Goal: Task Accomplishment & Management: Manage account settings

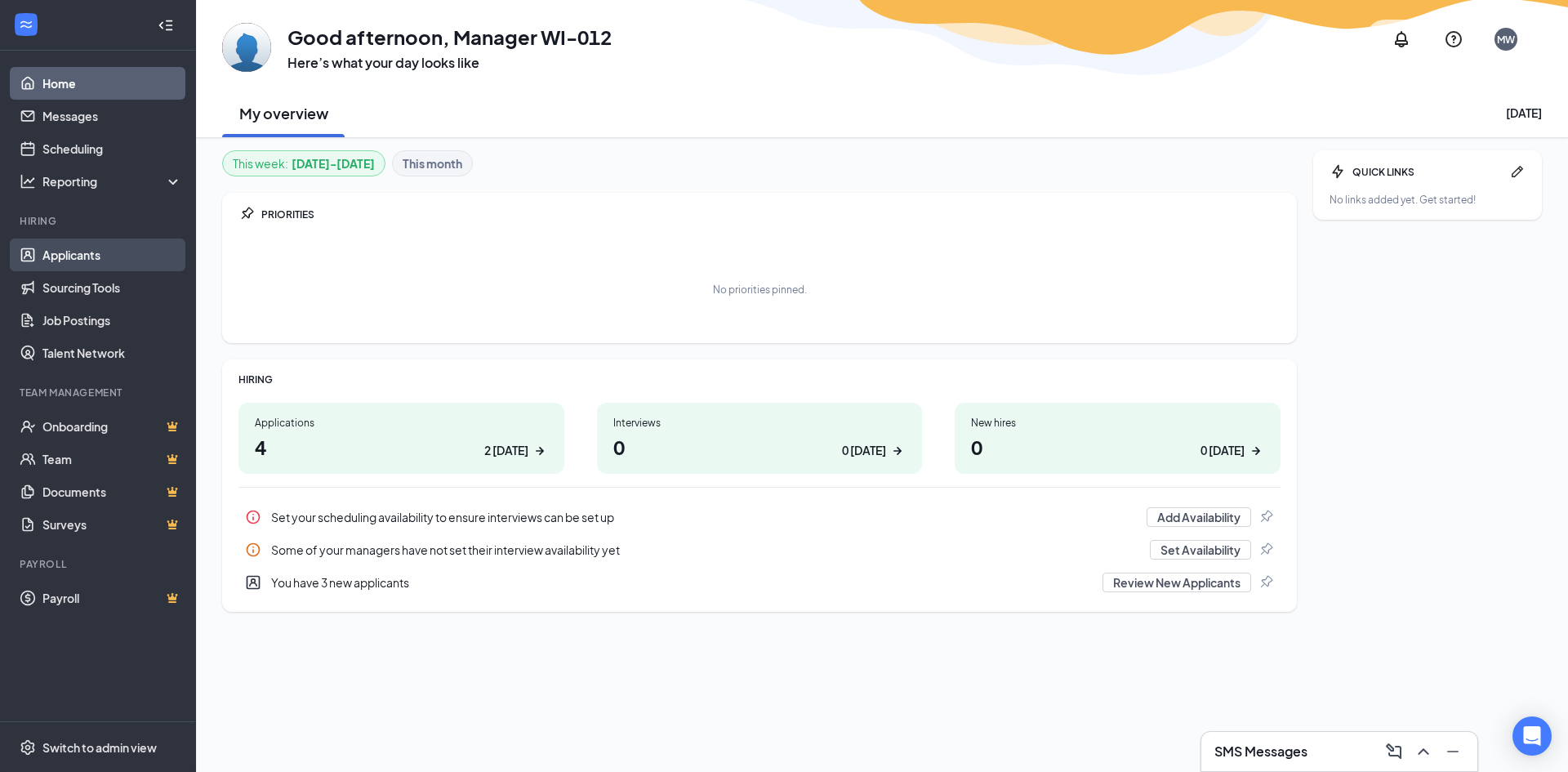
click at [136, 251] on link "Applicants" at bounding box center [112, 255] width 140 height 33
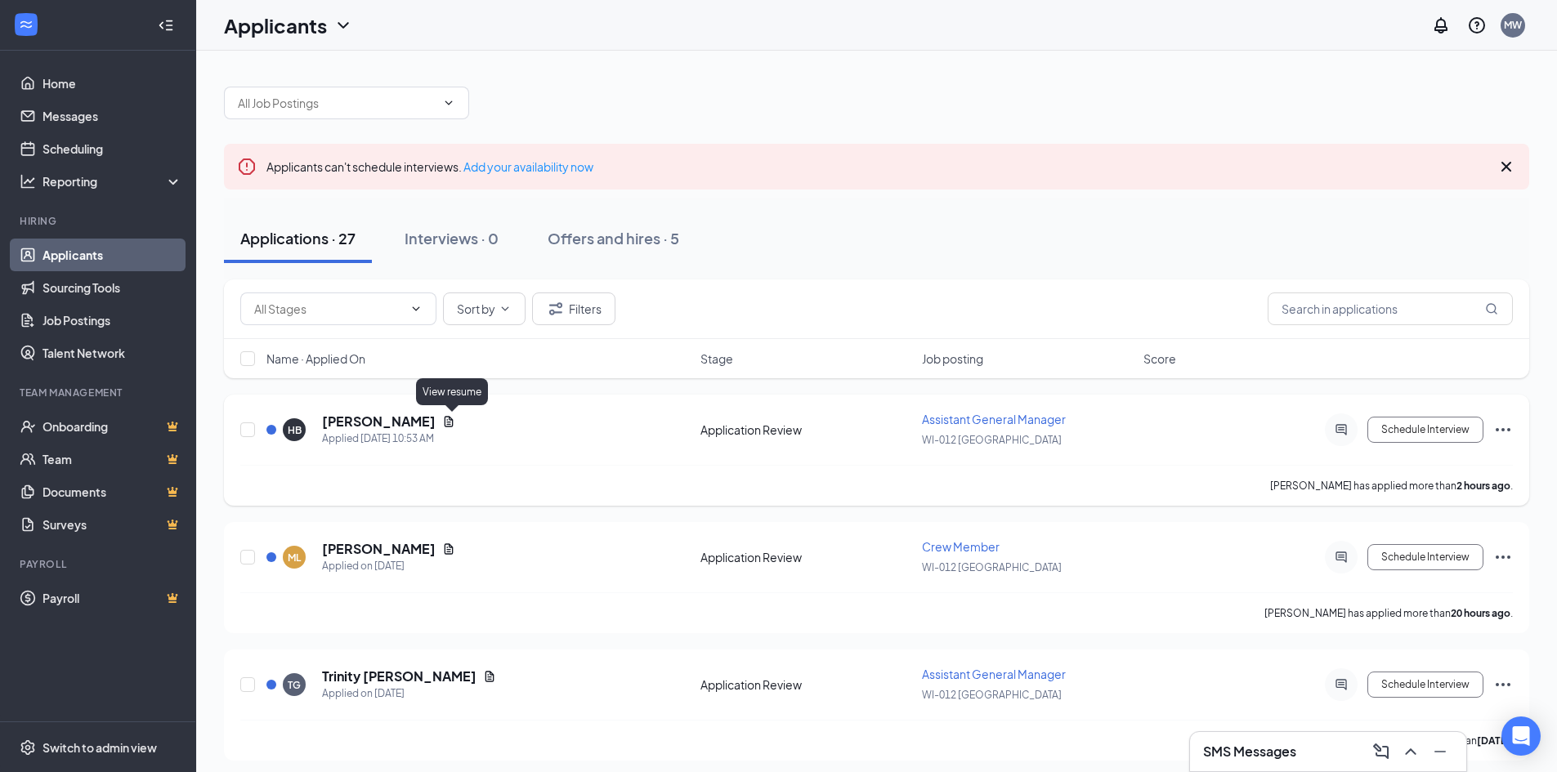
click at [451, 421] on icon "Document" at bounding box center [448, 421] width 13 height 13
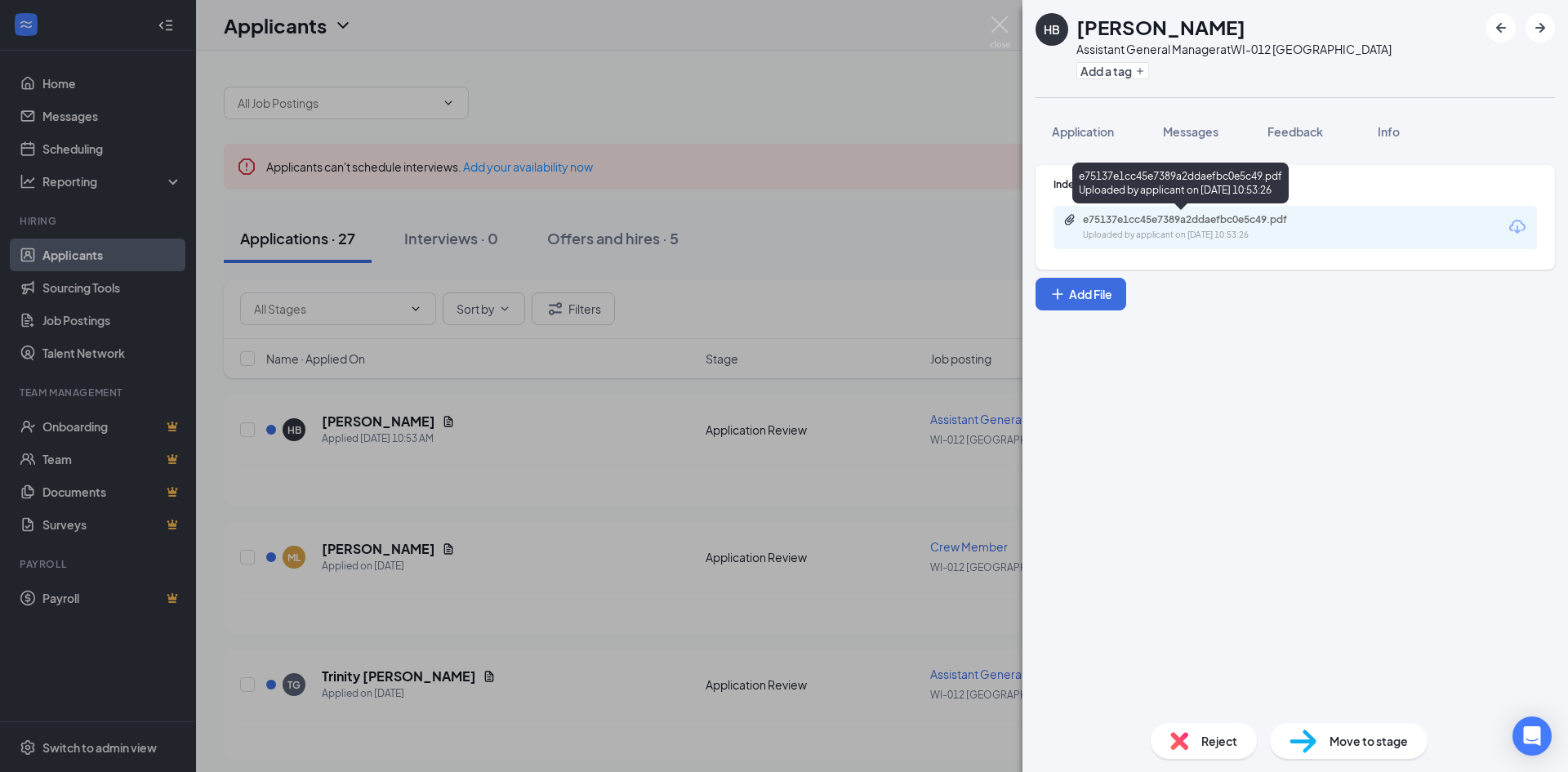
click at [1126, 224] on div "e75137e1cc45e7389a2ddaefbc0e5c49.pdf" at bounding box center [1197, 219] width 229 height 13
click at [846, 202] on div "HB Haywood Beamon Assistant General Manager at WI-012 Pewaukee Add a tag Applic…" at bounding box center [784, 386] width 1568 height 772
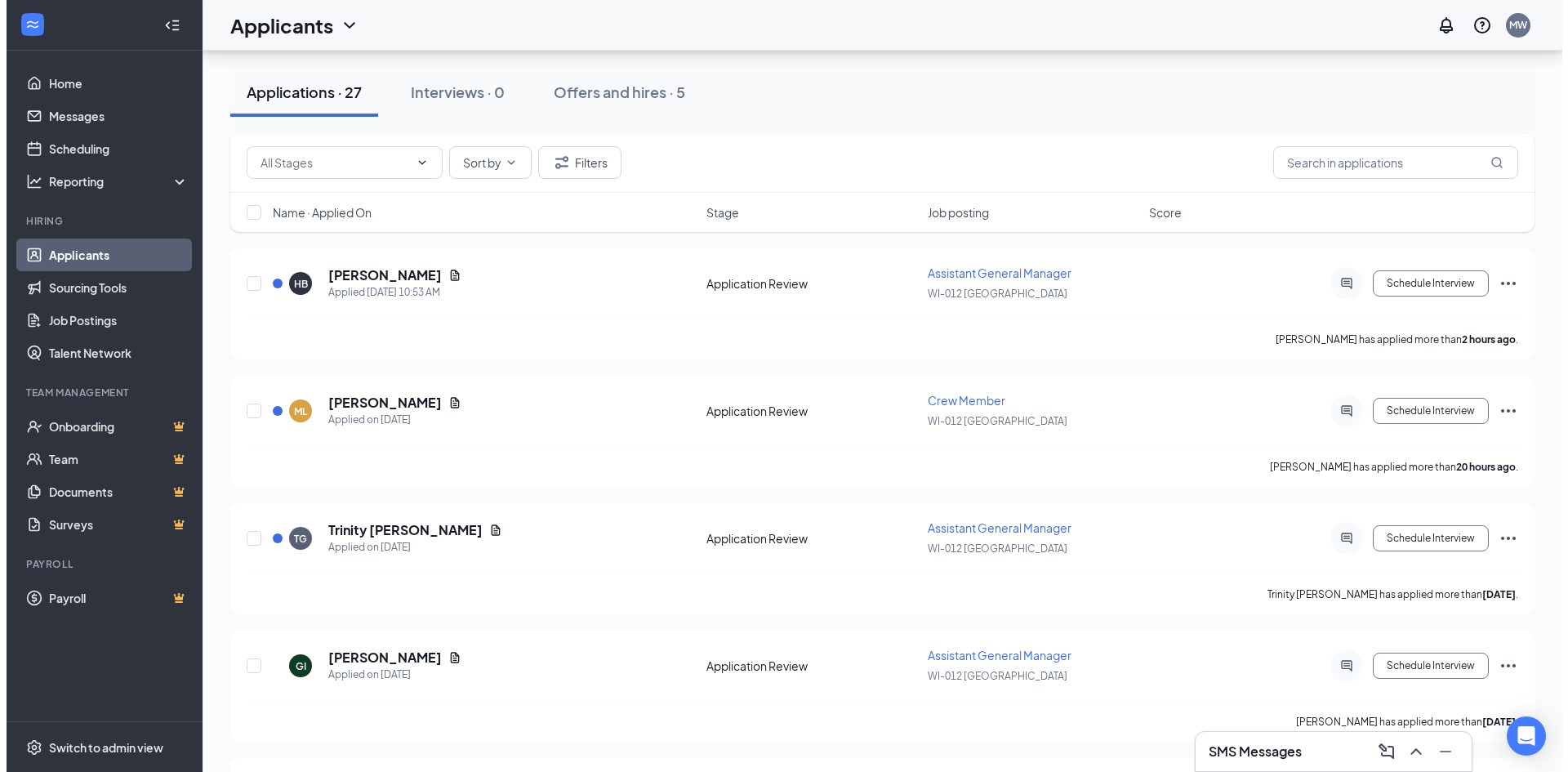
scroll to position [163, 0]
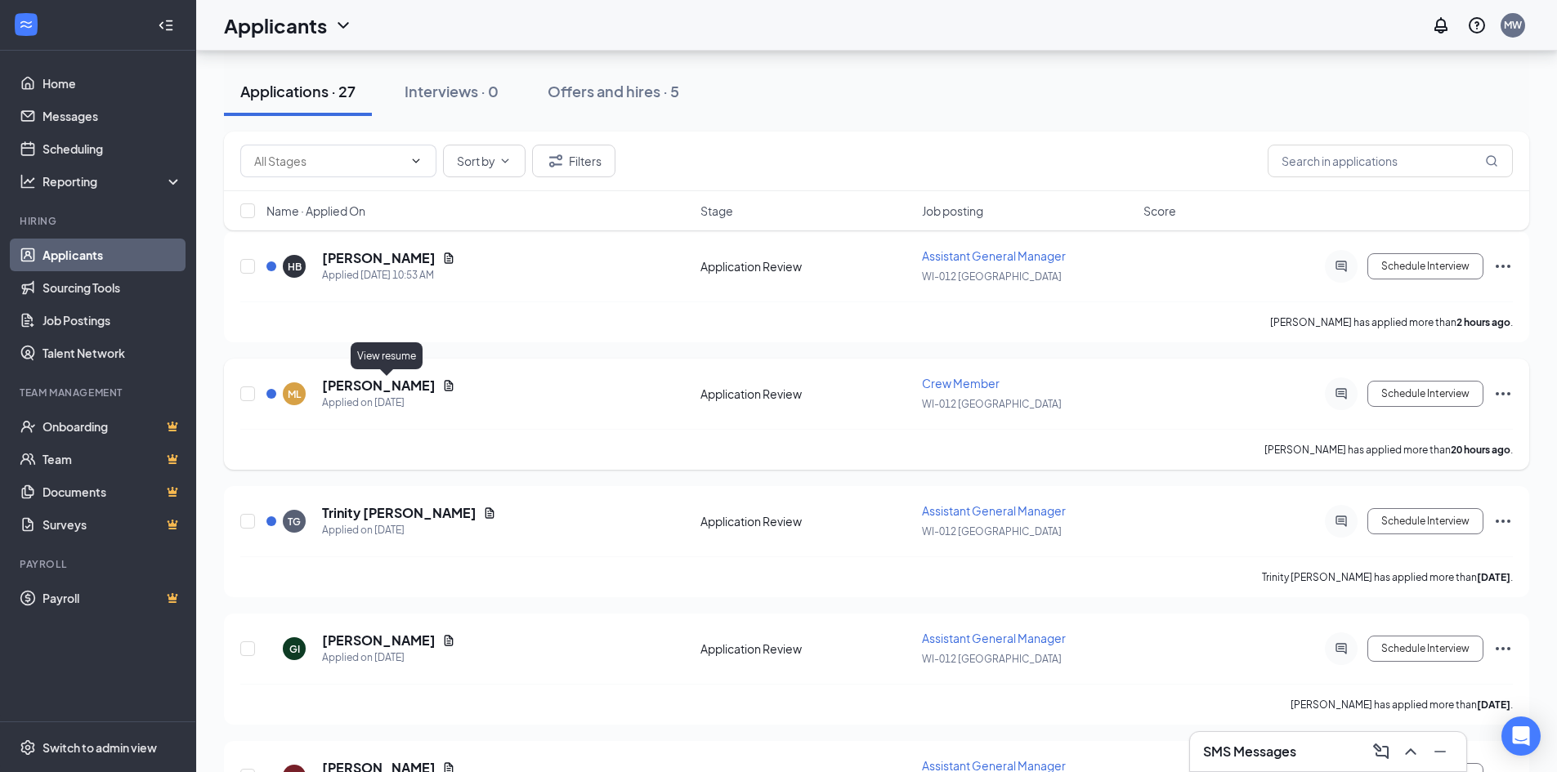
click at [445, 390] on icon "Document" at bounding box center [449, 385] width 9 height 11
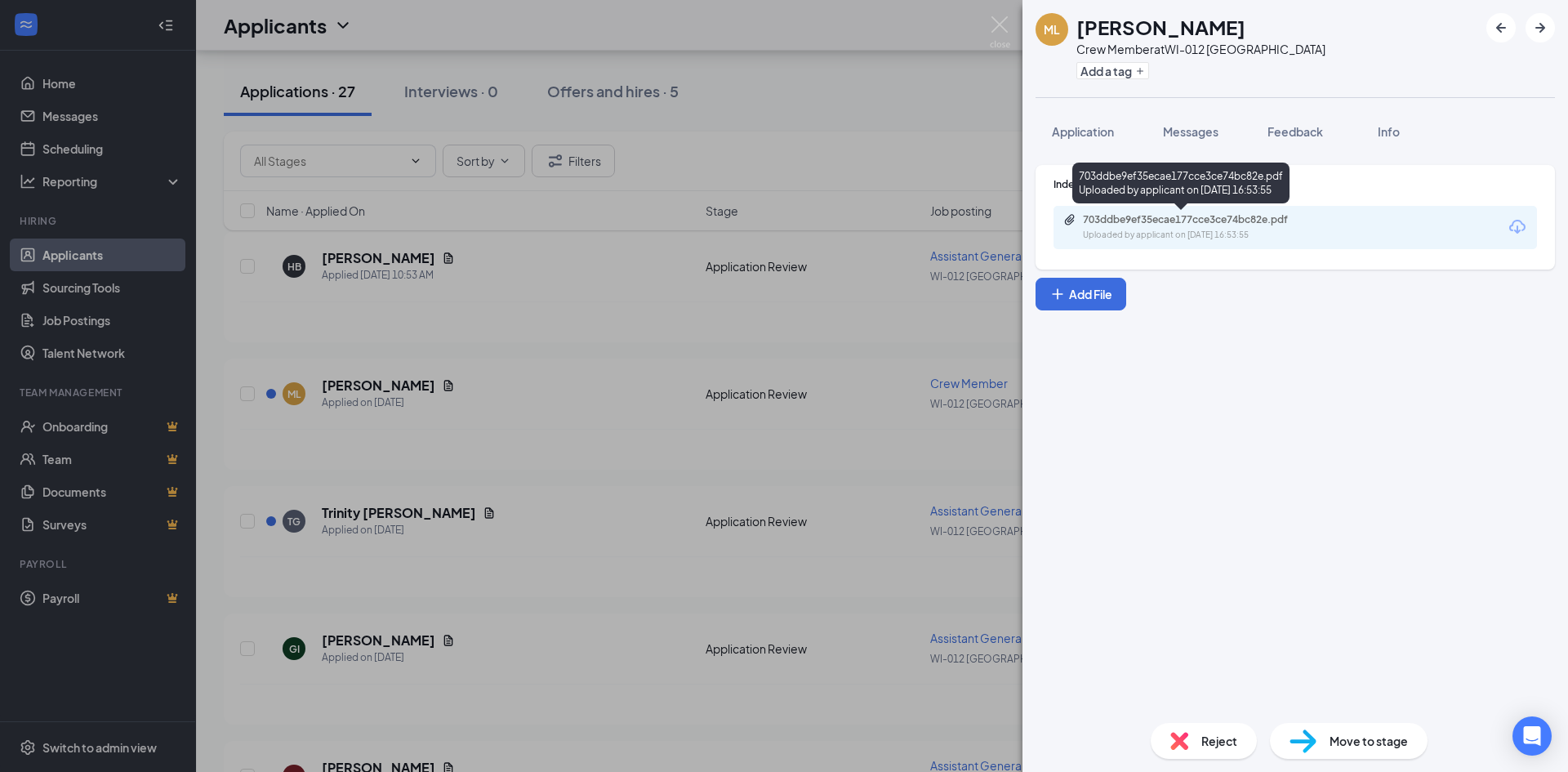
click at [1172, 226] on div "703ddbe9ef35ecae177cce3ce74bc82e.pdf" at bounding box center [1197, 219] width 229 height 13
click at [596, 314] on div "ML Mariah L Crew Member at WI-012 Pewaukee Add a tag Application Messages Feedb…" at bounding box center [784, 386] width 1568 height 772
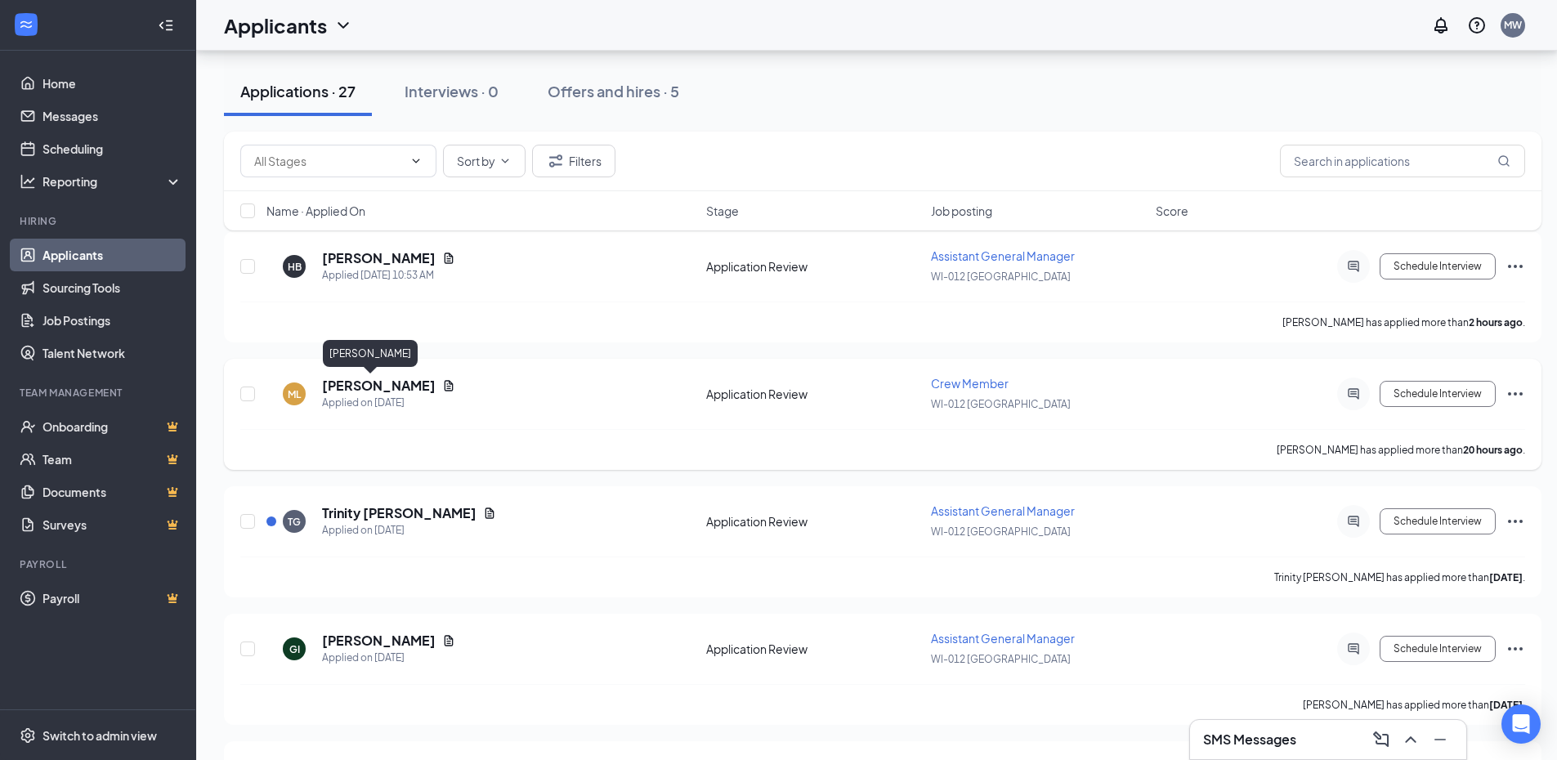
click at [328, 380] on h5 "Mariah L" at bounding box center [379, 386] width 114 height 18
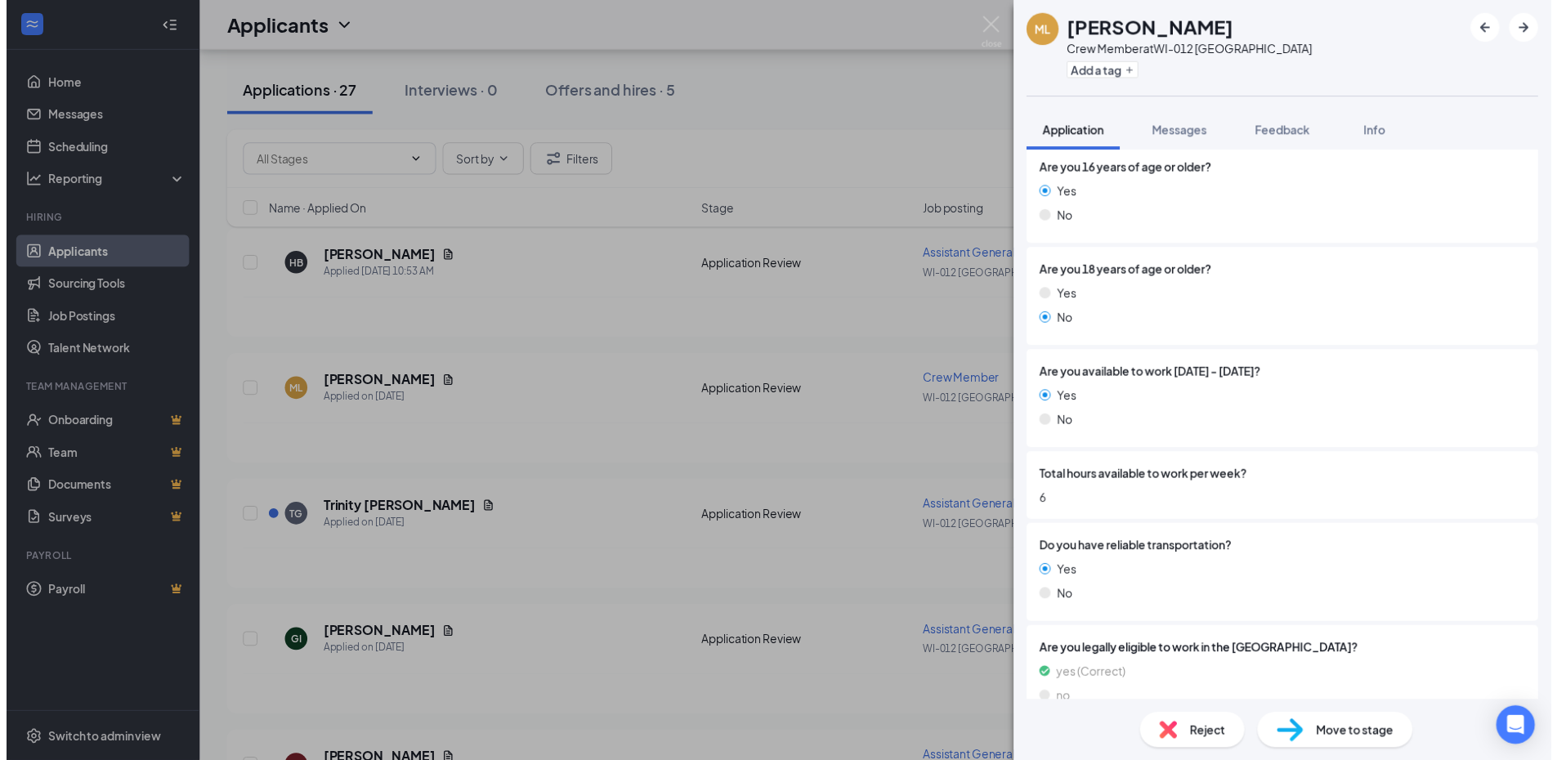
scroll to position [460, 0]
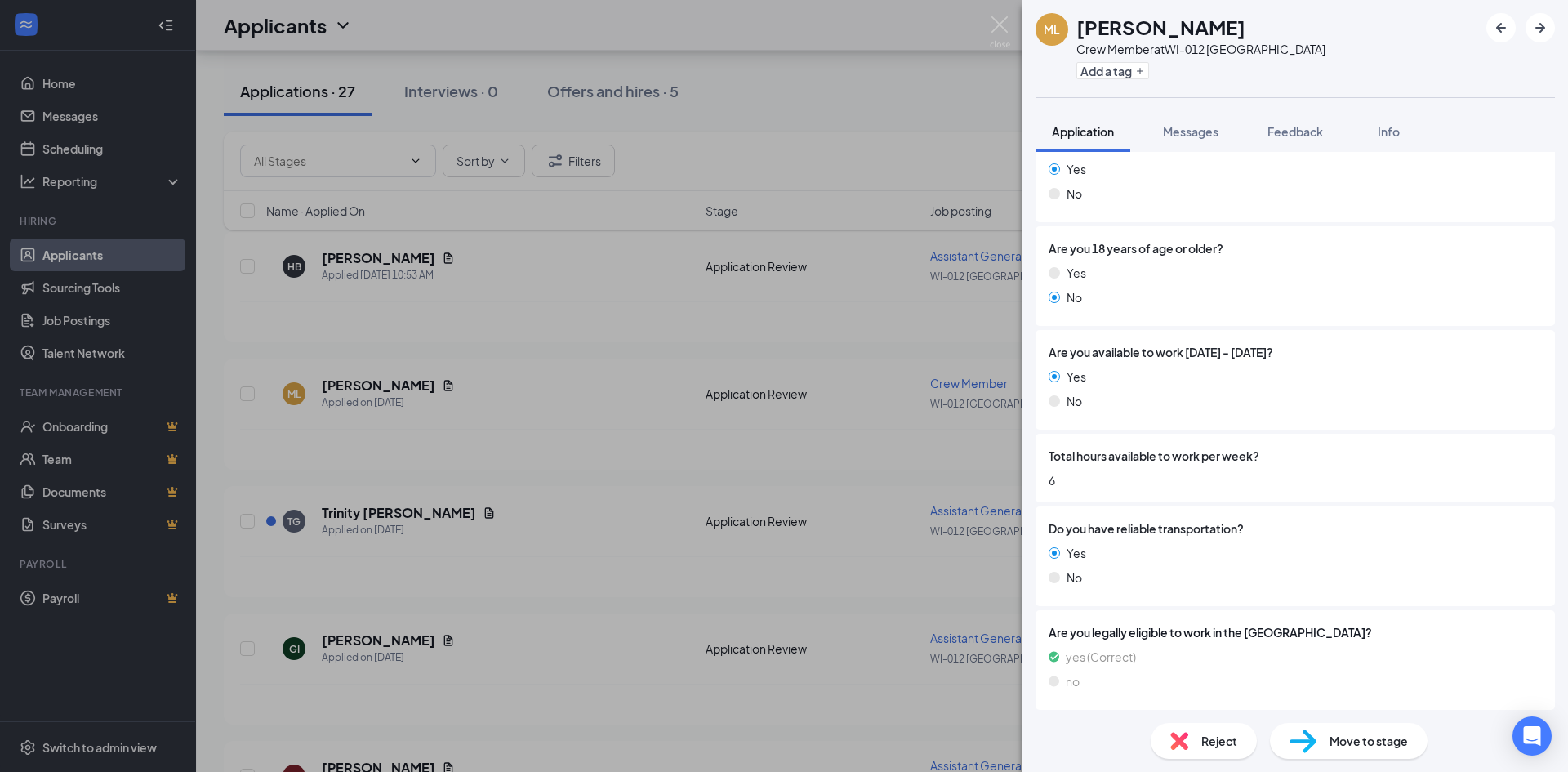
click at [925, 400] on div "ML Mariah L Crew Member at WI-012 Pewaukee Add a tag Application Messages Feedb…" at bounding box center [784, 386] width 1568 height 772
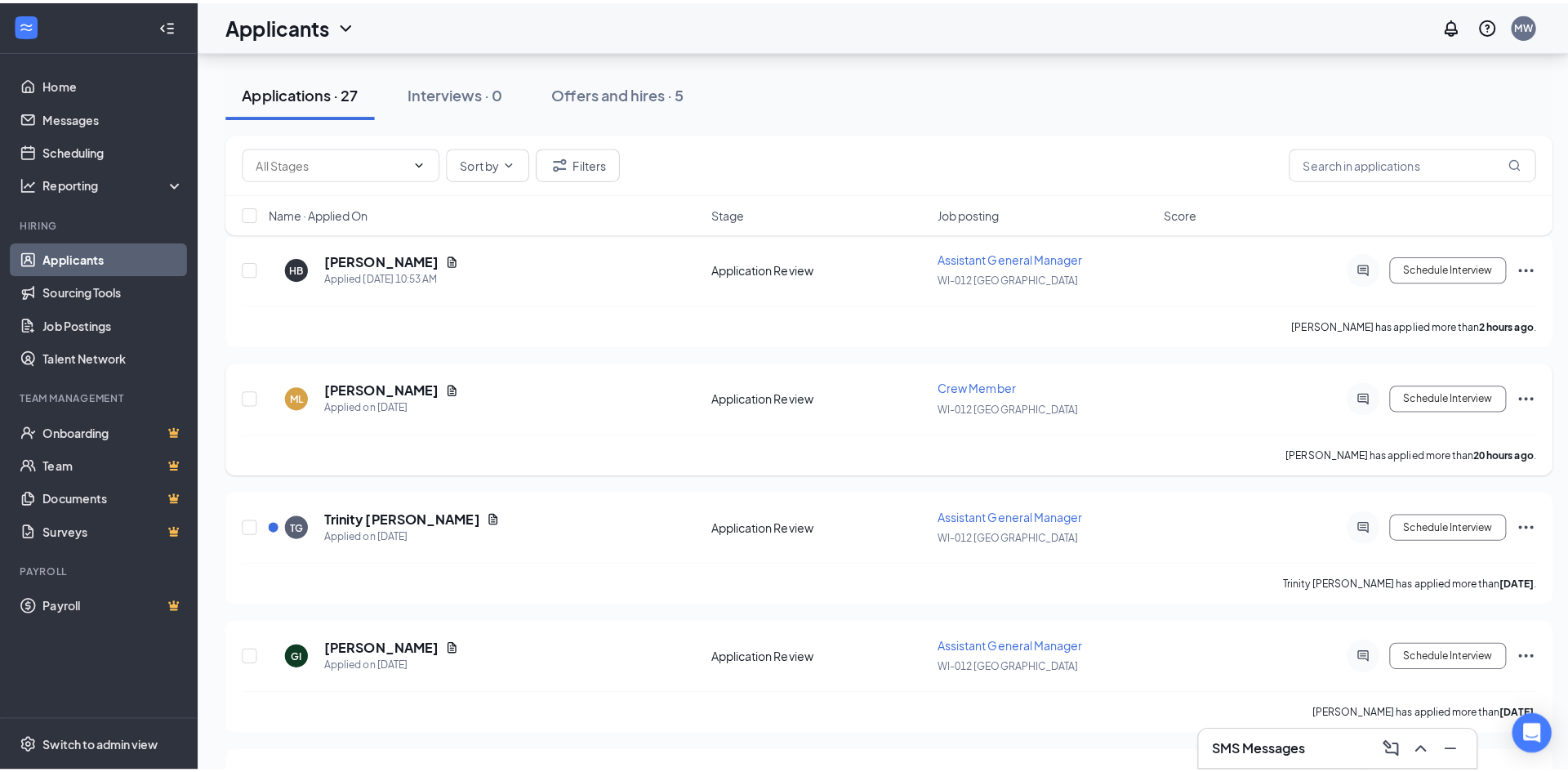
scroll to position [245, 0]
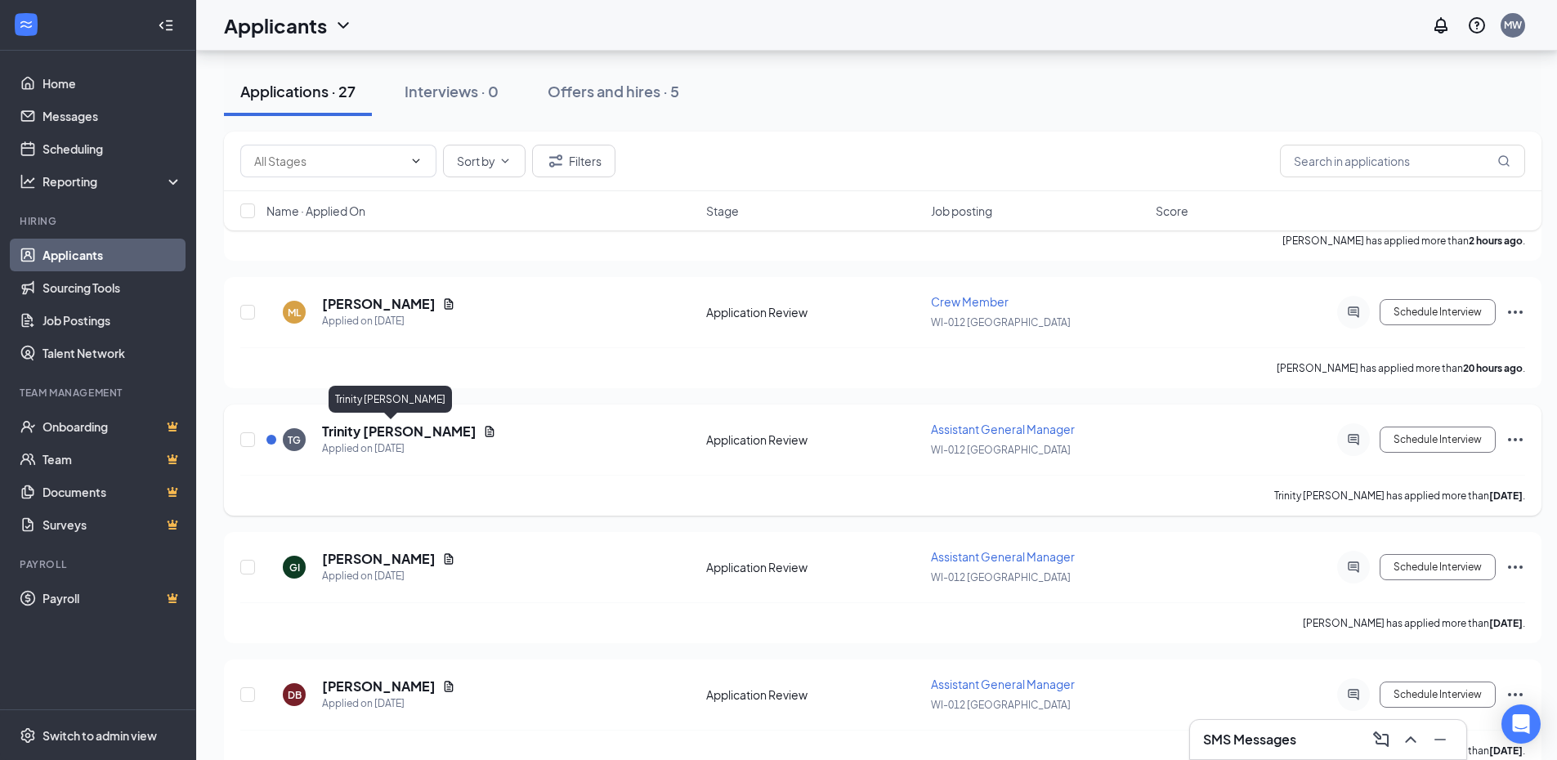
click at [369, 427] on h5 "Trinity Gengler" at bounding box center [399, 431] width 154 height 18
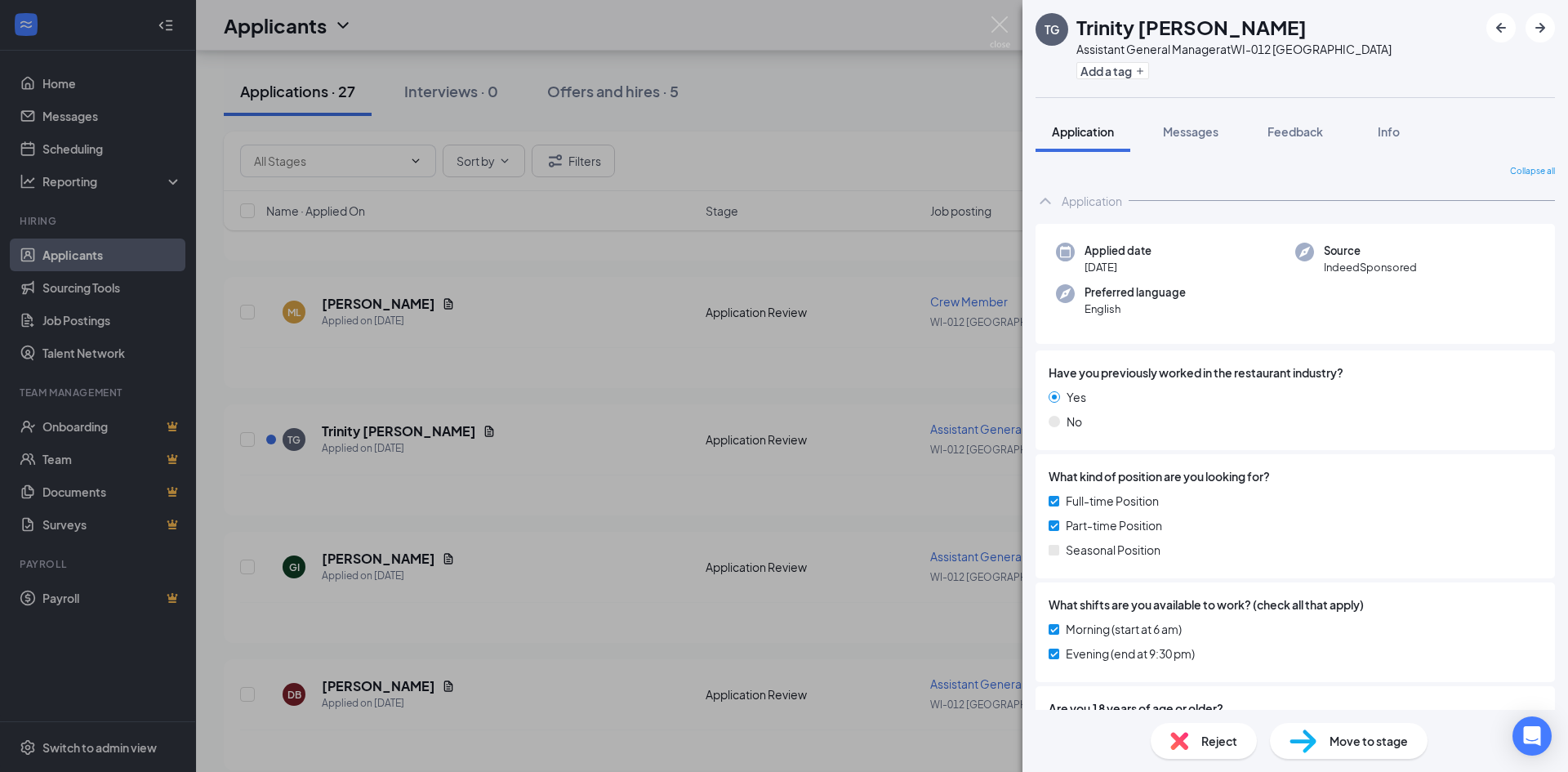
click at [789, 482] on div "TG Trinity Gengler Assistant General Manager at WI-012 Pewaukee Add a tag Appli…" at bounding box center [784, 386] width 1568 height 772
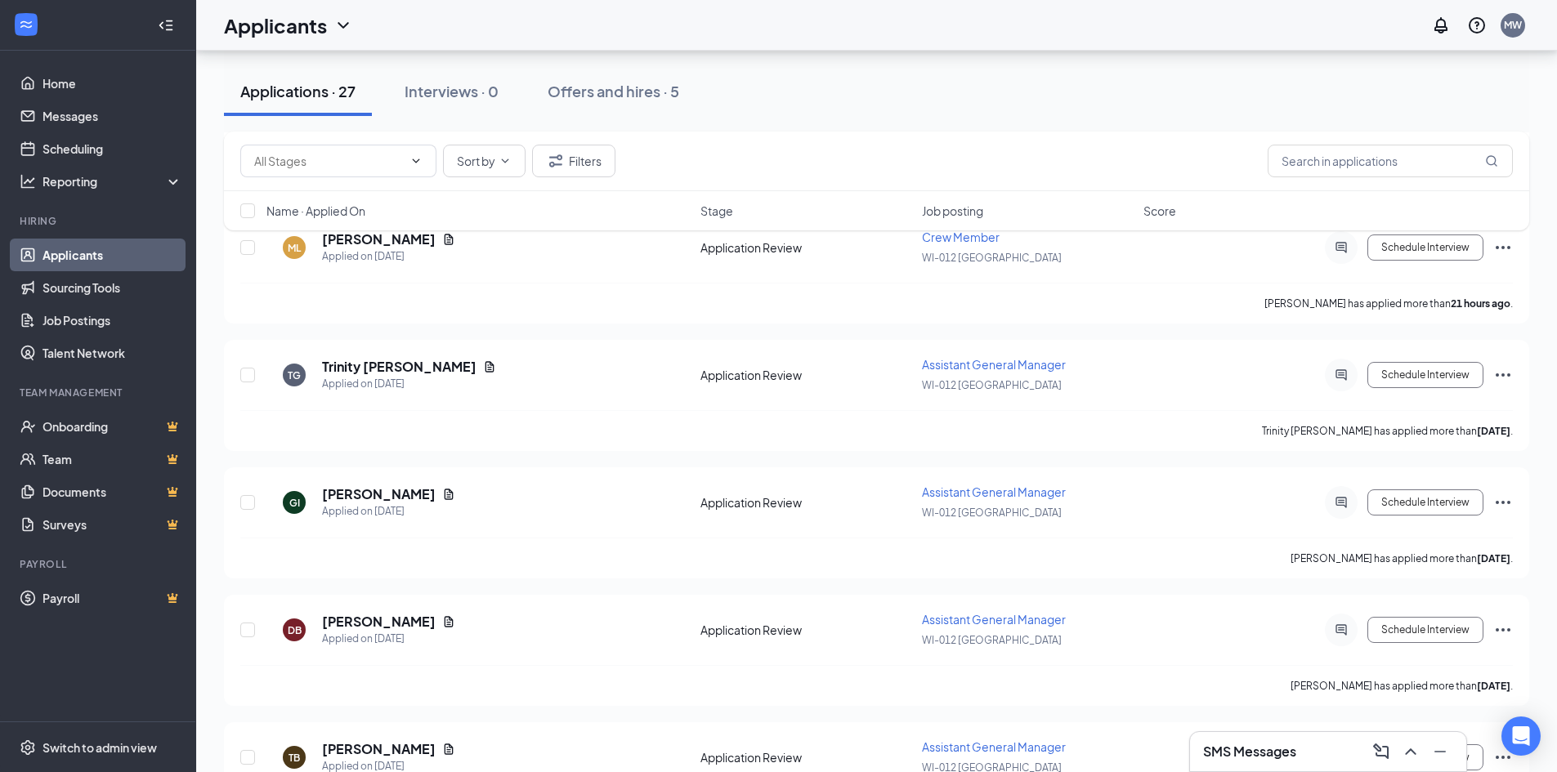
scroll to position [409, 0]
